Goal: Information Seeking & Learning: Find specific fact

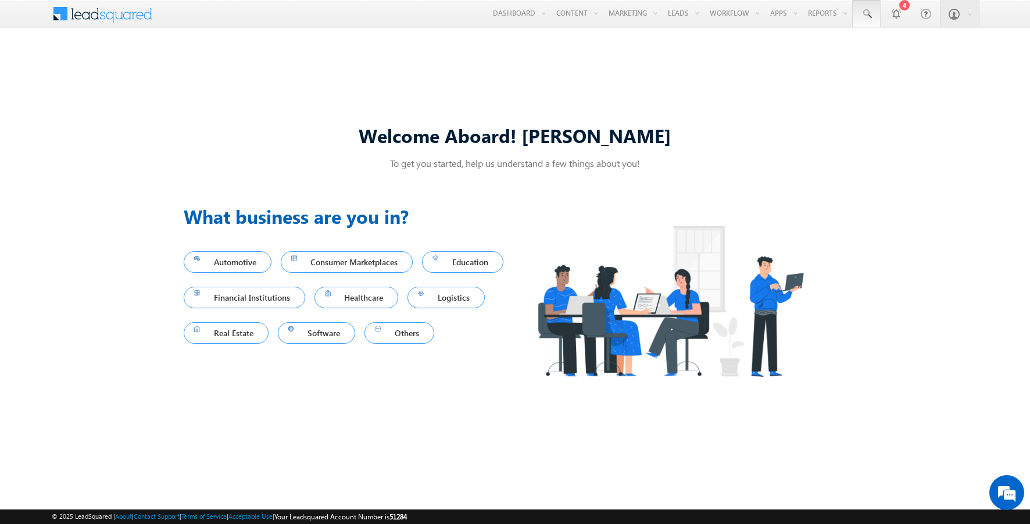
click at [867, 14] on span at bounding box center [867, 14] width 12 height 12
type input "8938583850"
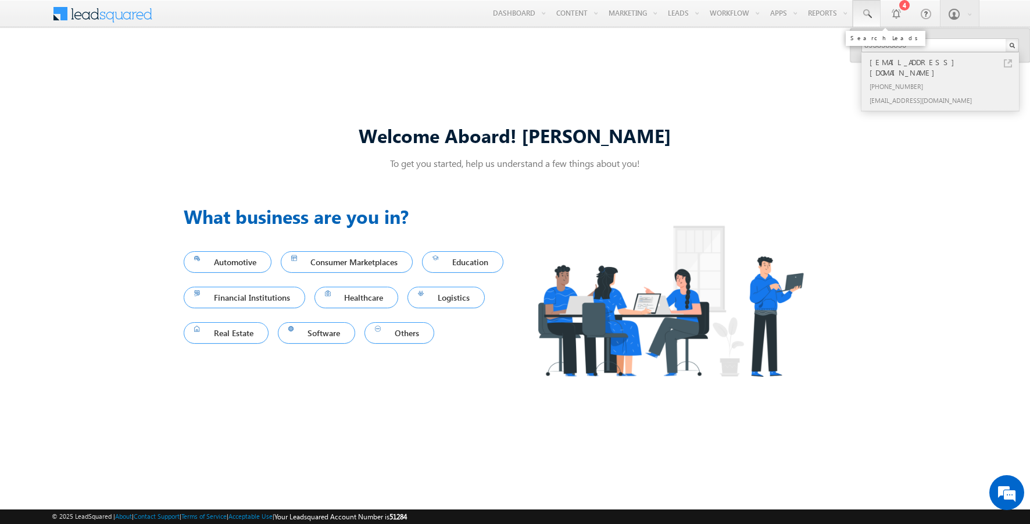
click at [945, 79] on div "[PHONE_NUMBER]" at bounding box center [945, 86] width 156 height 14
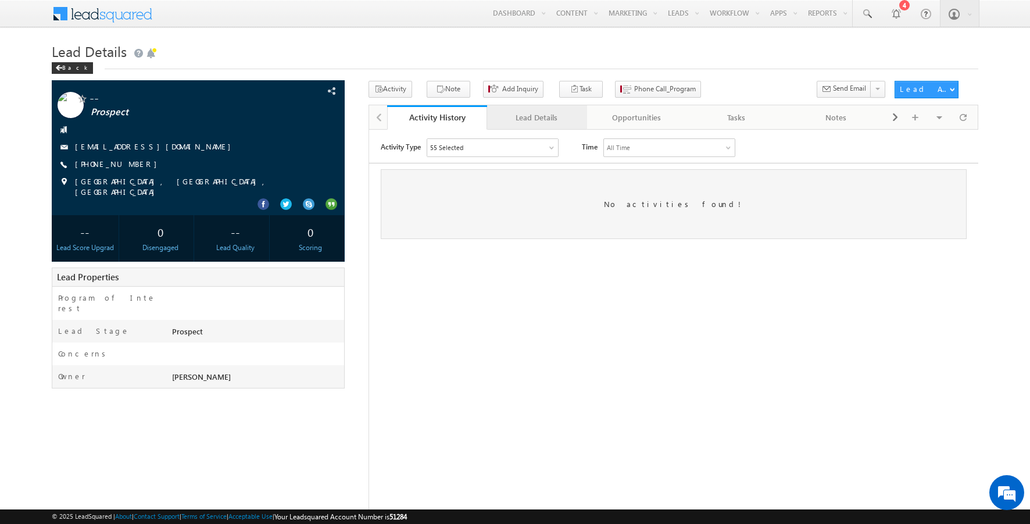
click at [536, 117] on div "Lead Details" at bounding box center [536, 117] width 80 height 14
